Goal: Check status: Check status

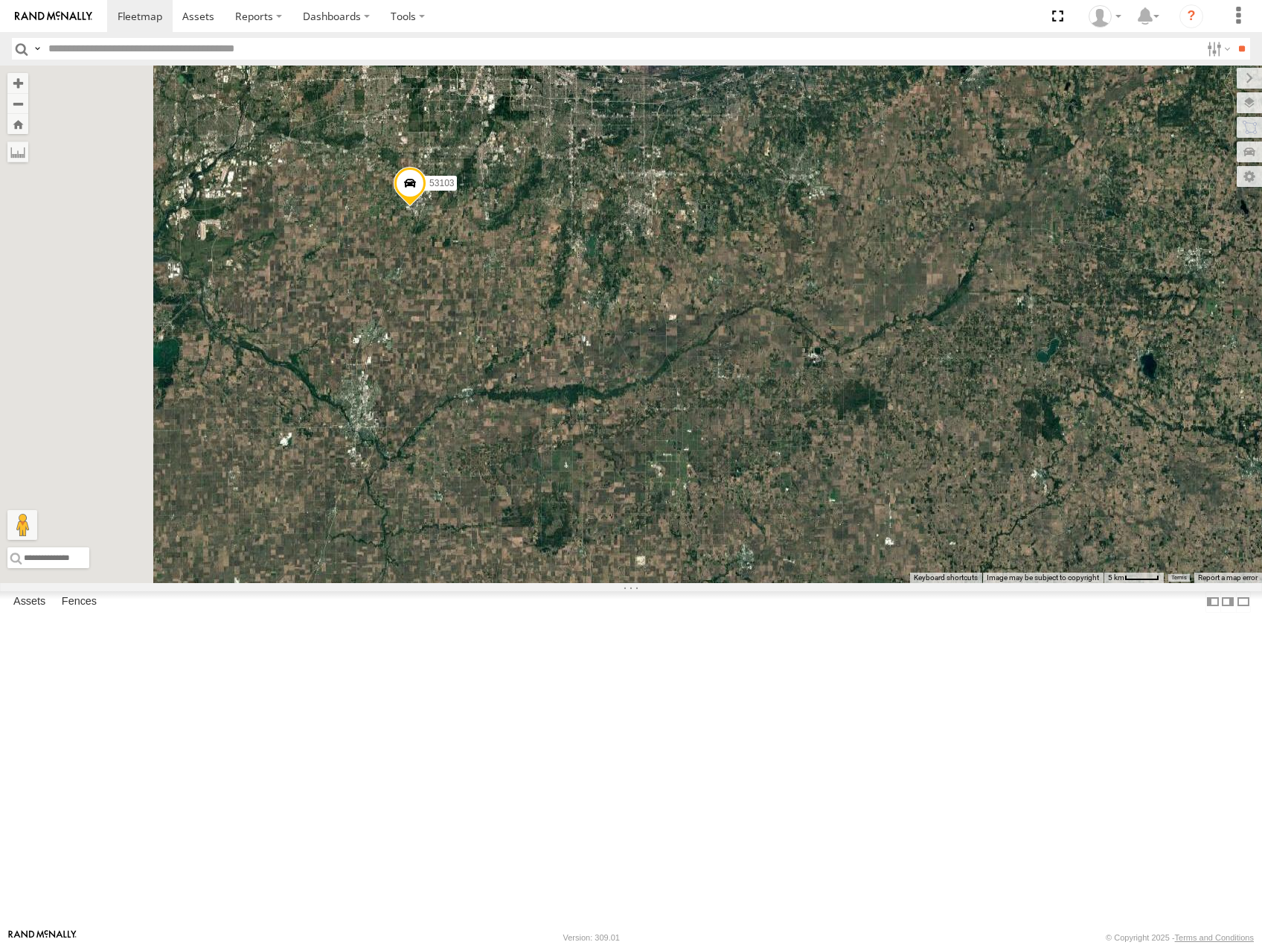
drag, startPoint x: 765, startPoint y: 314, endPoint x: 789, endPoint y: 333, distance: 30.7
click at [789, 333] on div "53206 53215 53216 53225 53131 53207 53256 53257 53266 53133 53269 53260 53249 5…" at bounding box center [631, 324] width 1262 height 517
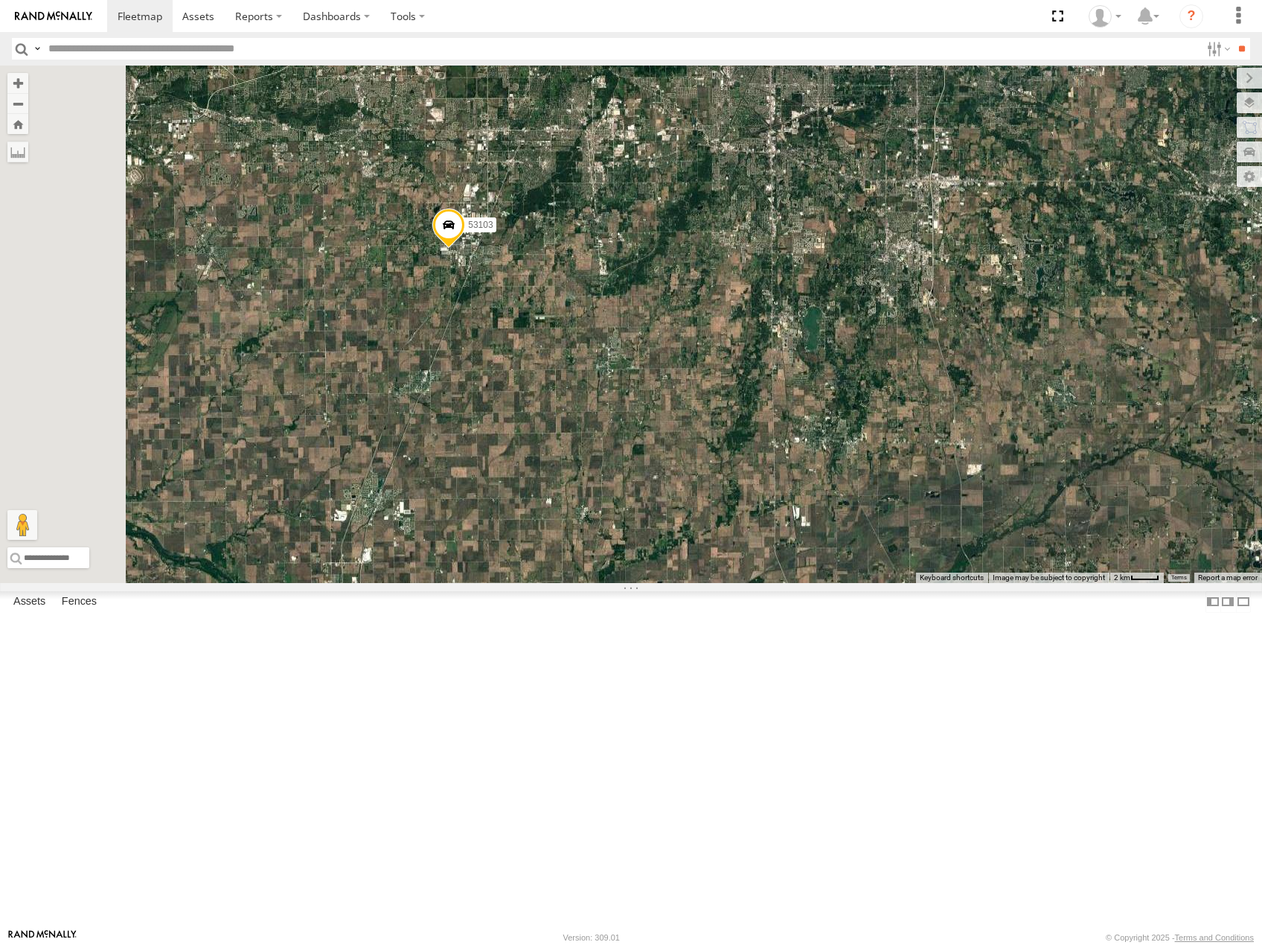
drag, startPoint x: 720, startPoint y: 264, endPoint x: 955, endPoint y: 541, distance: 363.3
click at [955, 541] on div "53206 53215 53216 53225 53131 53207 53256 53257 53266 53133 53269 53260 53249 5…" at bounding box center [631, 324] width 1262 height 517
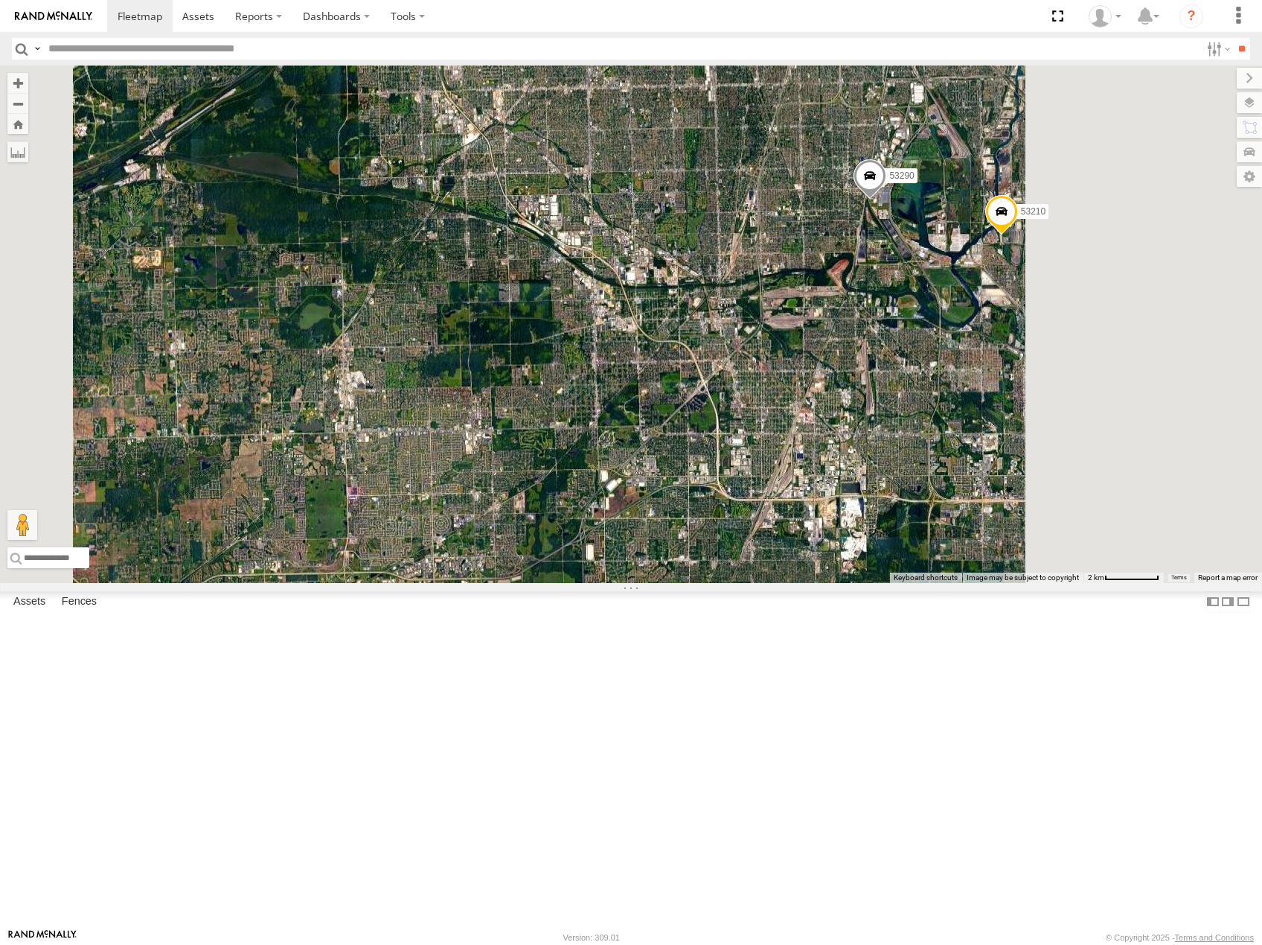
drag, startPoint x: 1095, startPoint y: 455, endPoint x: 975, endPoint y: 489, distance: 124.6
click at [975, 489] on div "53206 53215 53216 53225 53131 53207 53256 53257 53266 53133 53269 53260 53249 5…" at bounding box center [631, 324] width 1262 height 517
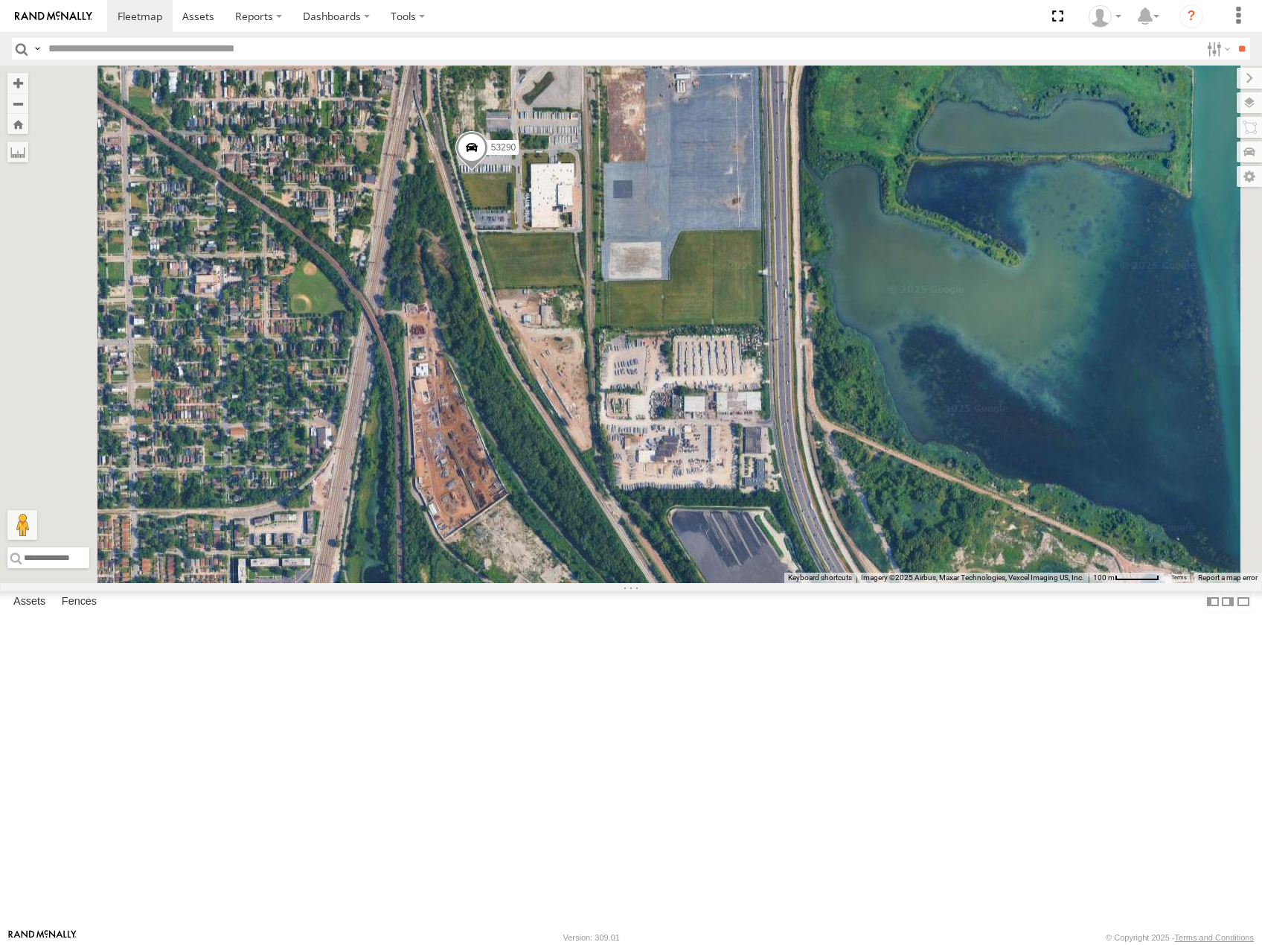
drag, startPoint x: 1034, startPoint y: 431, endPoint x: 653, endPoint y: 389, distance: 383.4
click at [656, 391] on div "53206 53215 53216 53225 53131 53207 53256 53257 53266 53133 53269 53260 53249 5…" at bounding box center [631, 324] width 1262 height 517
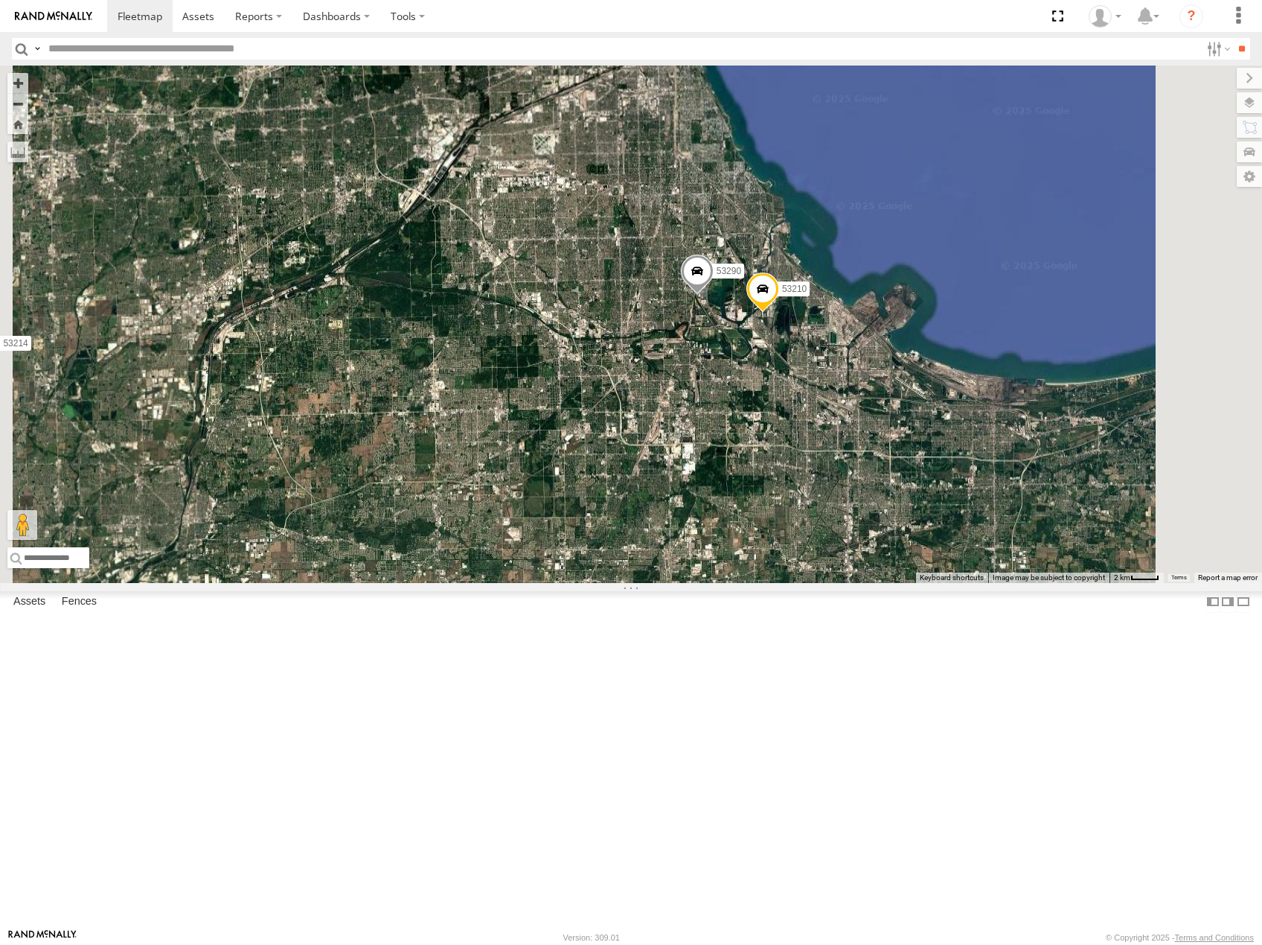
drag, startPoint x: 684, startPoint y: 546, endPoint x: 1041, endPoint y: 421, distance: 377.9
click at [1041, 421] on div "53206 53215 53216 53225 53131 53207 53256 53257 53266 53133 53269 53260 53249 5…" at bounding box center [631, 324] width 1262 height 517
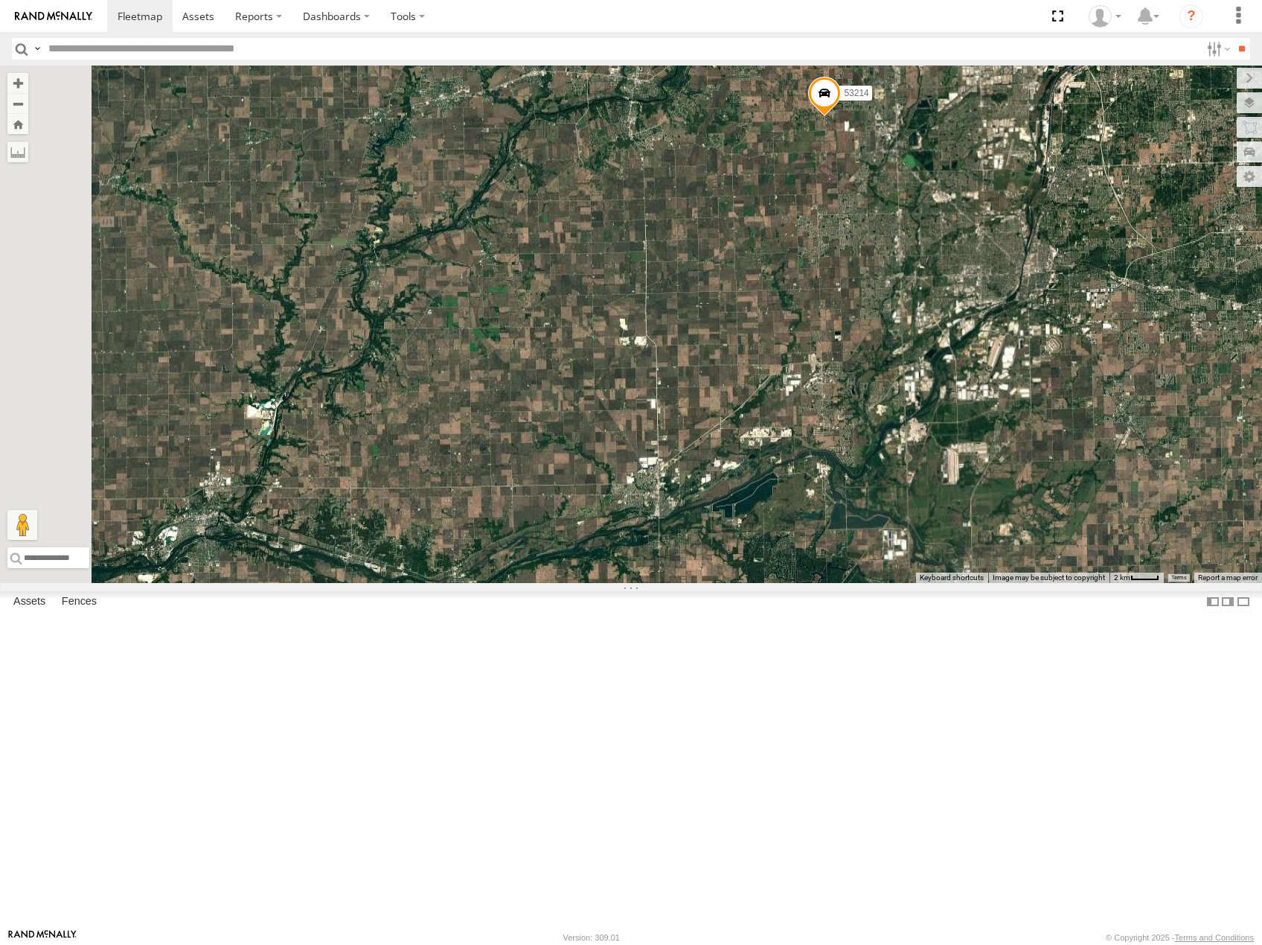
drag, startPoint x: 987, startPoint y: 460, endPoint x: 1024, endPoint y: 455, distance: 36.8
click at [1024, 455] on div "53206 53215 53216 53225 53131 53207 53256 53257 53266 53133 53269 53260 53249 5…" at bounding box center [631, 324] width 1262 height 517
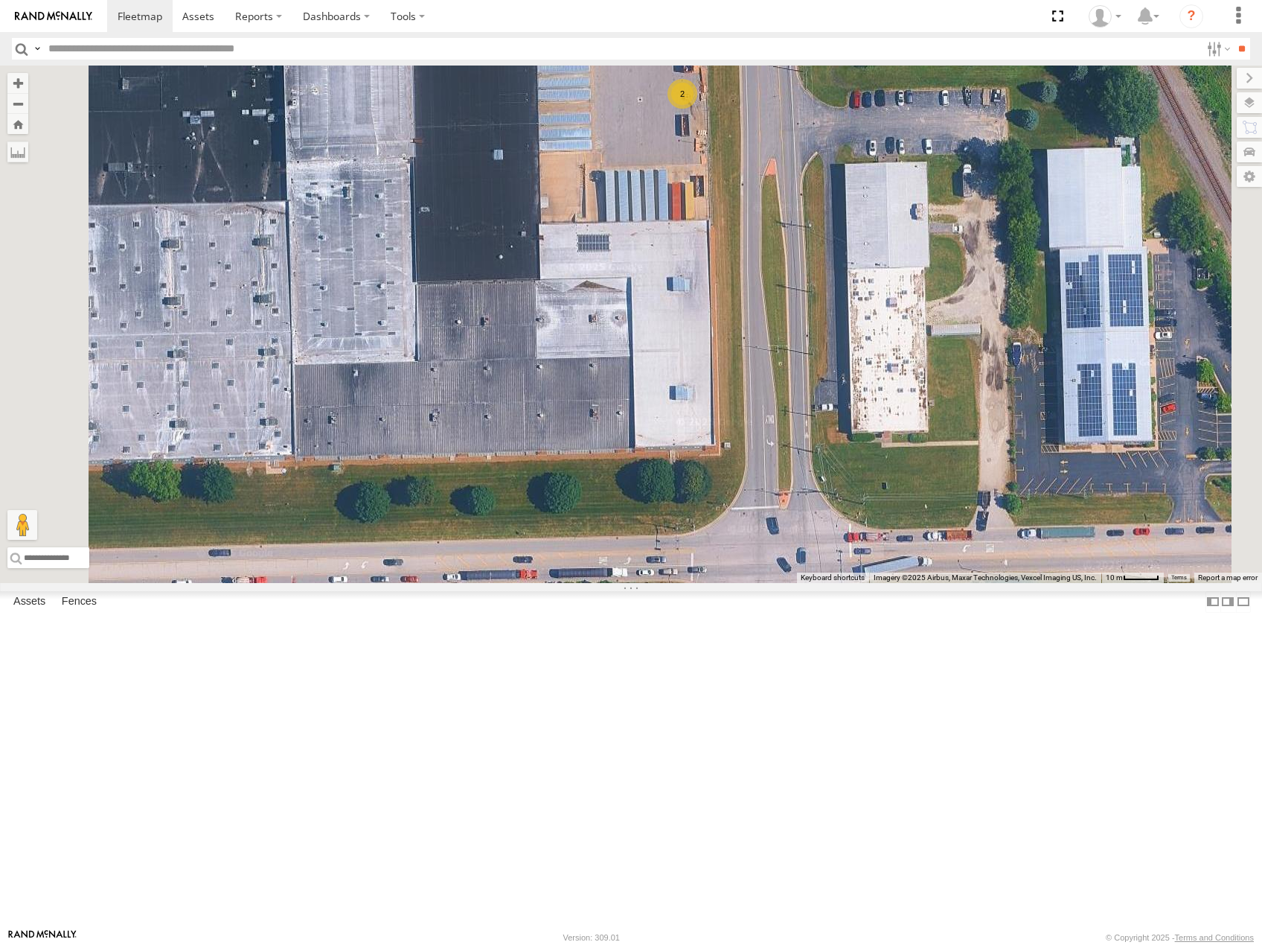
drag, startPoint x: 945, startPoint y: 425, endPoint x: 1053, endPoint y: 601, distance: 206.2
click at [1053, 583] on div "2" at bounding box center [631, 324] width 1262 height 517
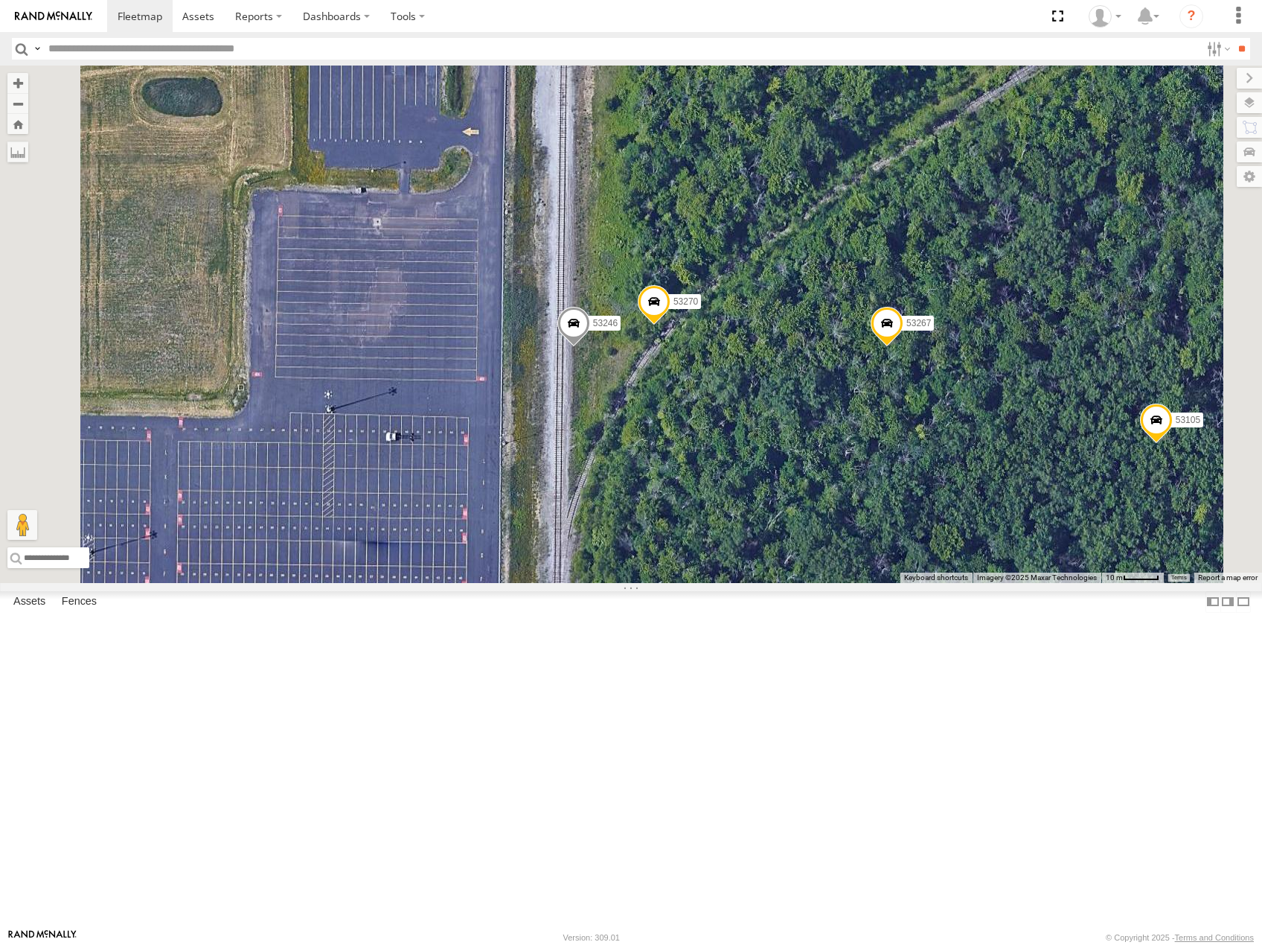
click at [904, 347] on span at bounding box center [887, 327] width 33 height 40
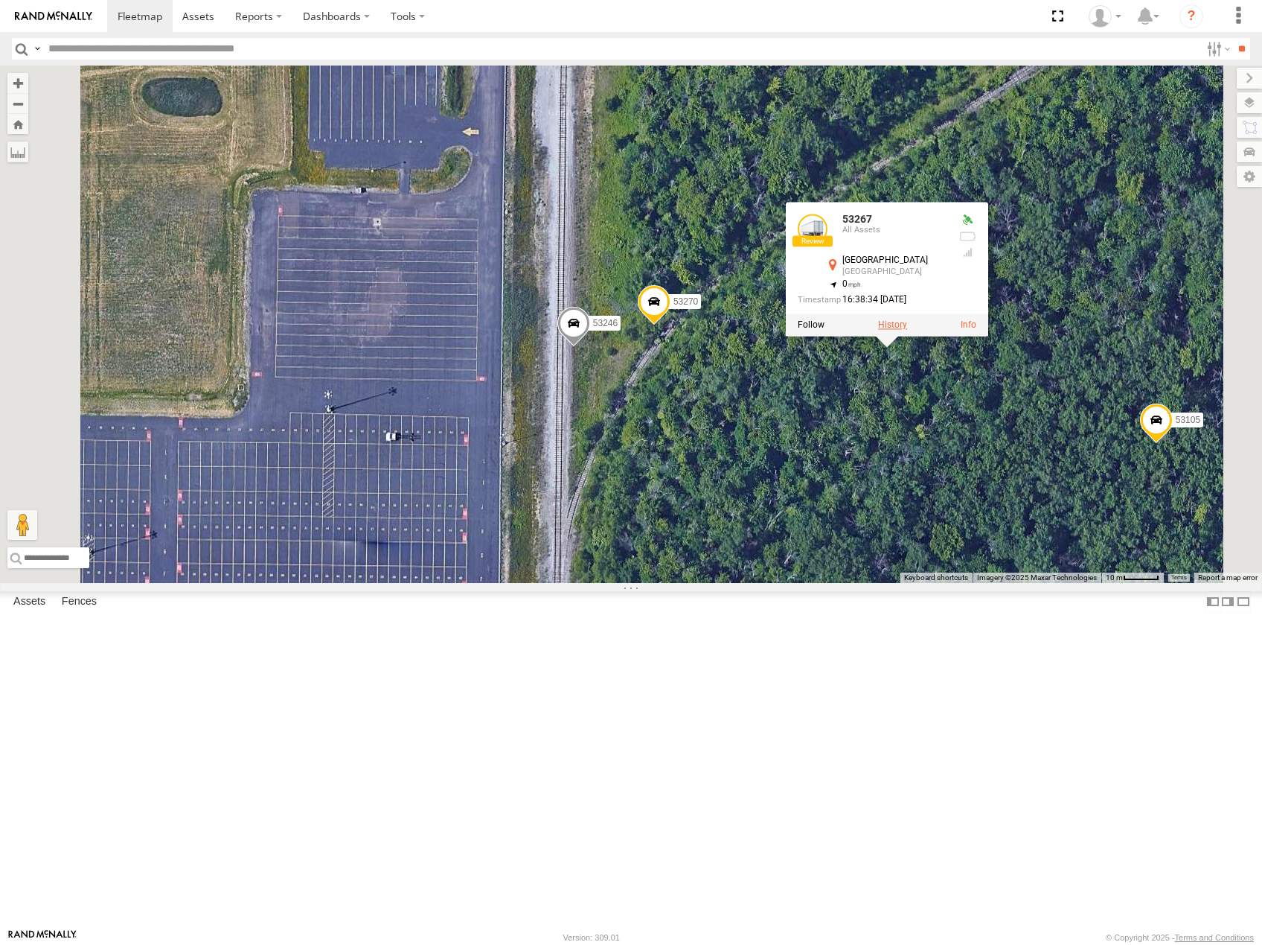
click at [907, 330] on label at bounding box center [892, 324] width 29 height 10
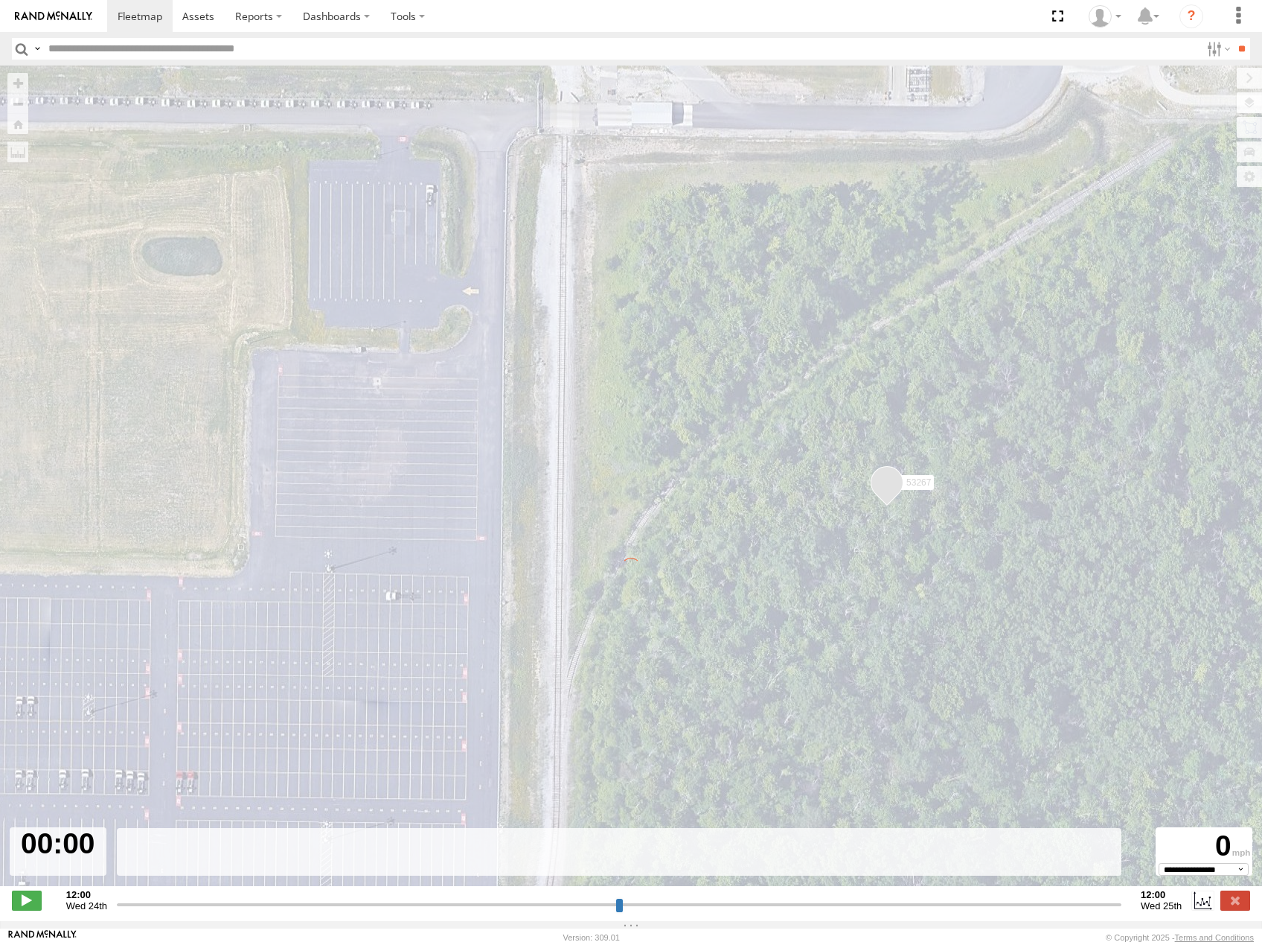
type input "**********"
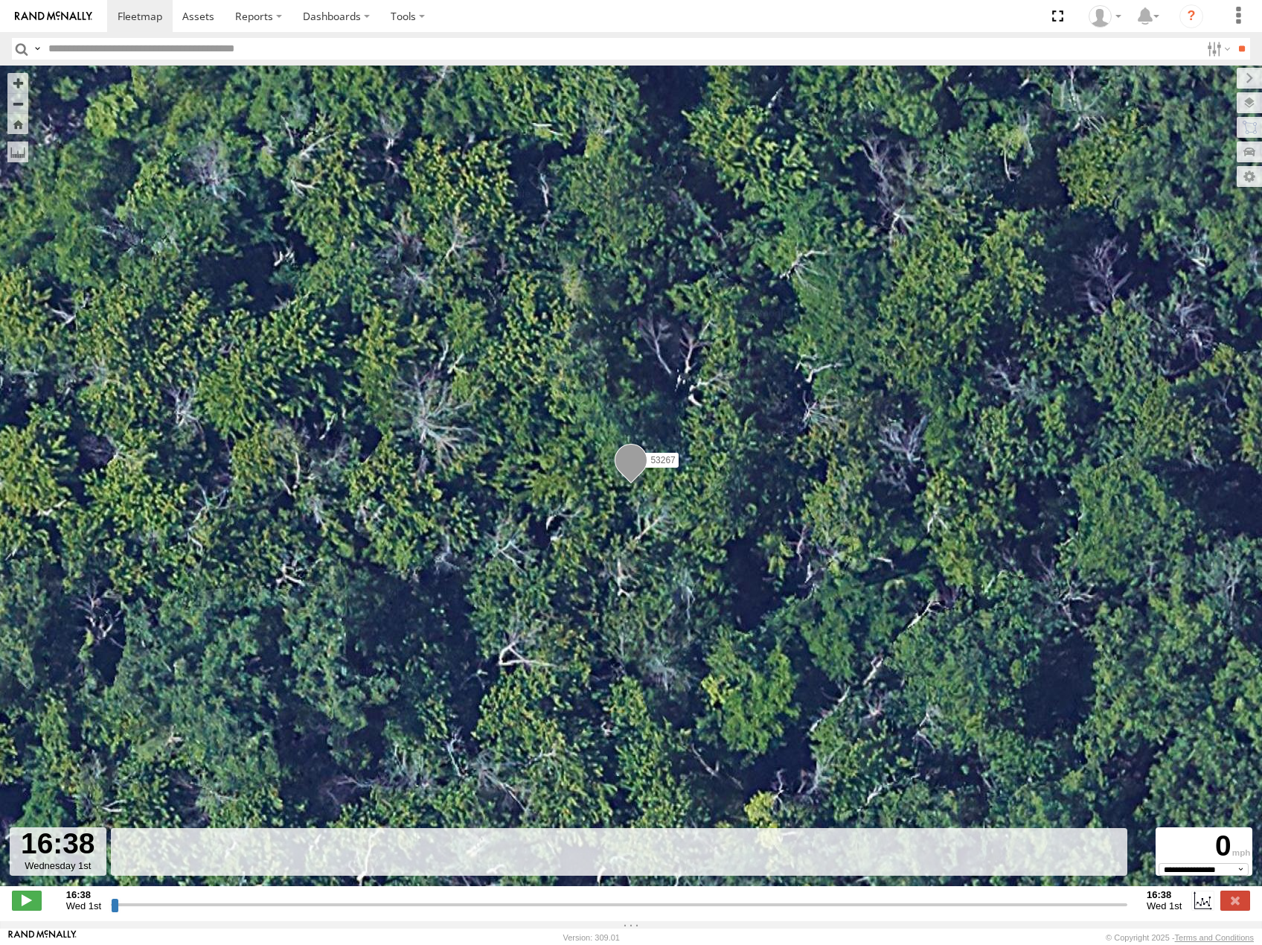
drag, startPoint x: 115, startPoint y: 909, endPoint x: 727, endPoint y: 613, distance: 679.5
click at [668, 897] on input "range" at bounding box center [619, 904] width 1017 height 14
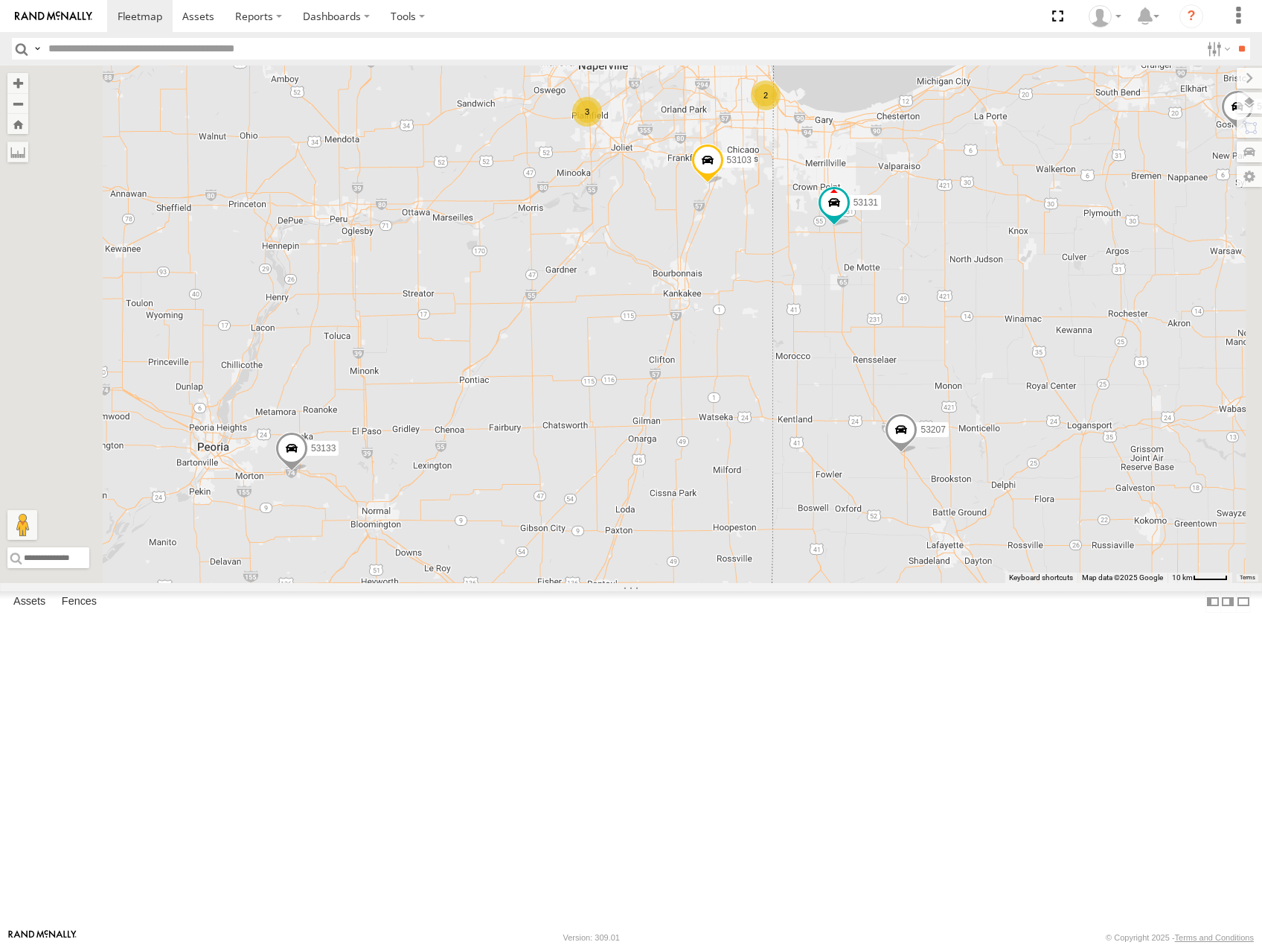
drag, startPoint x: 735, startPoint y: 561, endPoint x: 879, endPoint y: 482, distance: 164.2
click at [879, 482] on div "53208 53216 53225 53207 53256 53133 53269 53249 53138 53220 53206 53215 53131 5…" at bounding box center [631, 324] width 1262 height 517
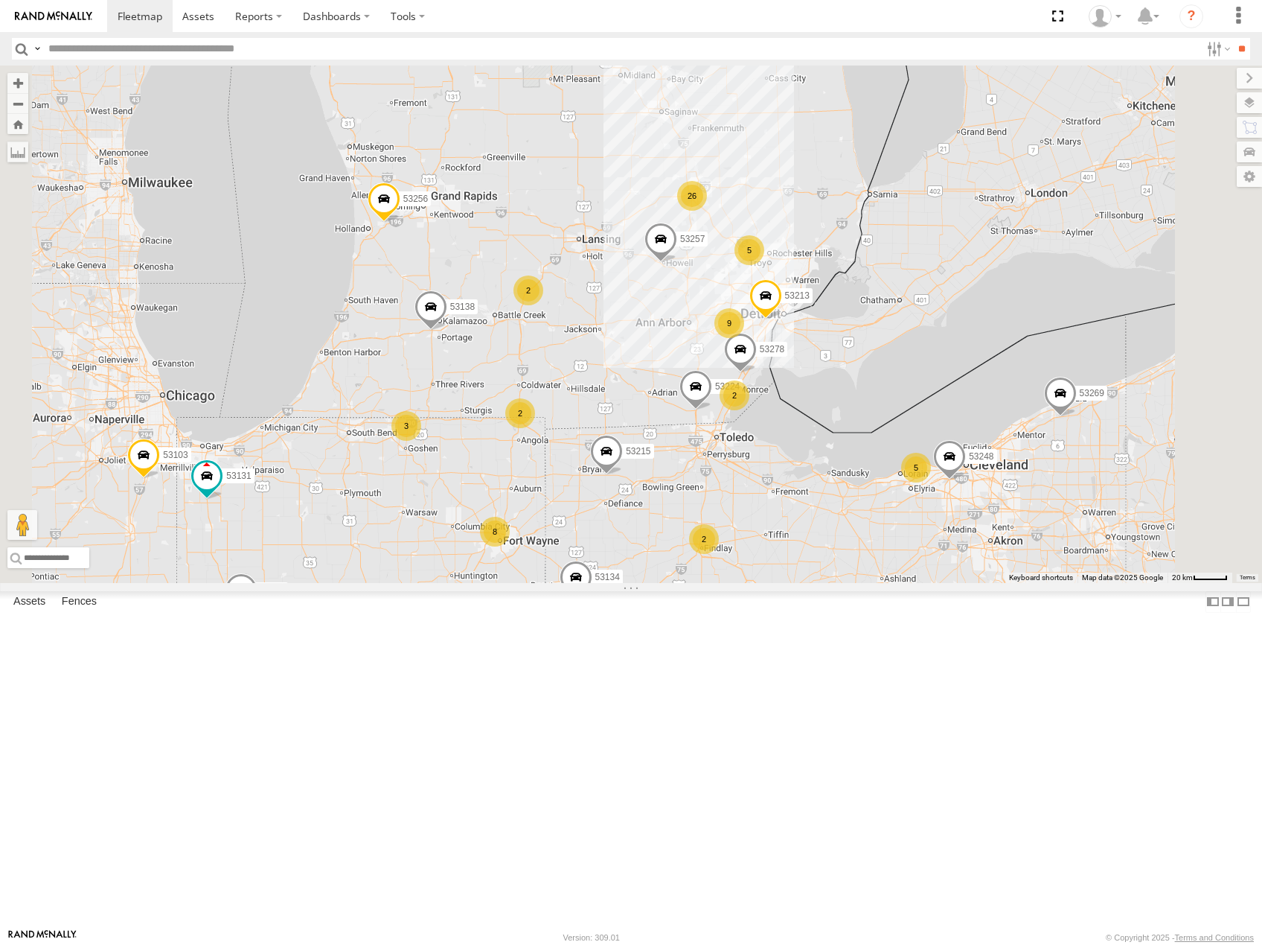
drag, startPoint x: 839, startPoint y: 534, endPoint x: 872, endPoint y: 470, distance: 72.9
click at [875, 472] on div "53208 53216 53225 53207 53256 53133 53269 53249 53138 53220 53215 53131 53257 5…" at bounding box center [631, 324] width 1262 height 517
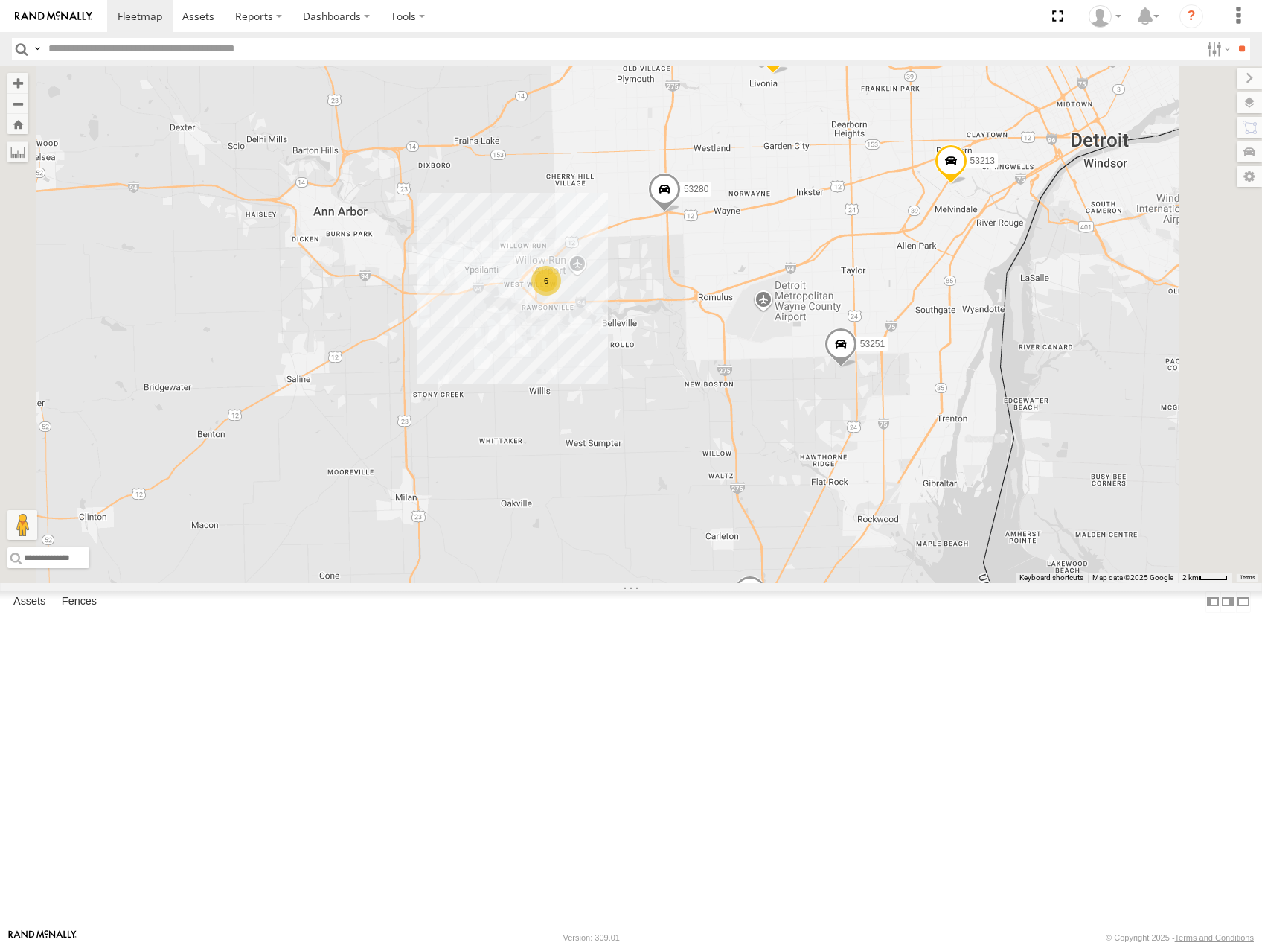
drag, startPoint x: 962, startPoint y: 390, endPoint x: 995, endPoint y: 373, distance: 37.0
click at [960, 389] on div "53208 53216 53225 53207 53256 53133 53269 53249 53138 53220 53215 53131 53257 5…" at bounding box center [631, 324] width 1262 height 517
